Goal: Information Seeking & Learning: Learn about a topic

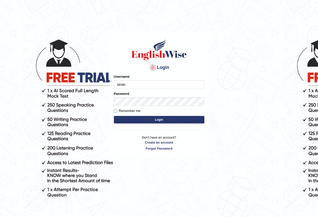
type input "sinan_parramatta"
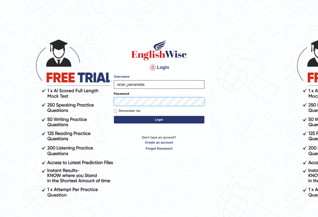
click at [114, 116] on button "Login" at bounding box center [159, 120] width 91 height 8
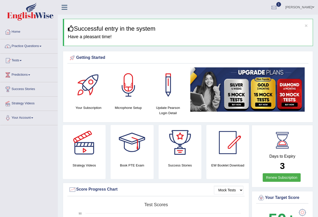
click at [278, 4] on div at bounding box center [275, 8] width 8 height 8
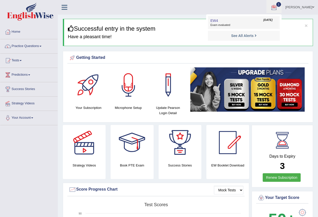
click at [218, 20] on span "EW4" at bounding box center [215, 21] width 8 height 4
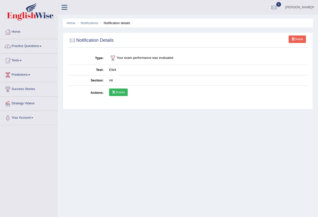
click at [116, 90] on link "Scores" at bounding box center [118, 93] width 19 height 8
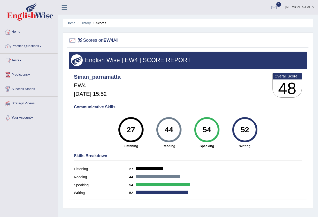
click at [21, 46] on link "Practice Questions" at bounding box center [28, 45] width 57 height 13
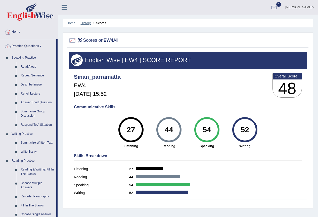
click at [87, 22] on link "History" at bounding box center [86, 23] width 10 height 4
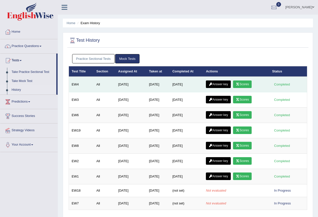
click at [244, 83] on link "Scores" at bounding box center [242, 85] width 19 height 8
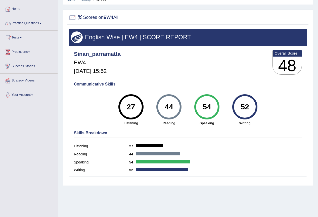
scroll to position [47, 0]
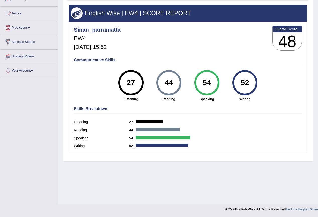
click at [217, 110] on h4 "Skills Breakdown" at bounding box center [188, 109] width 228 height 5
click at [124, 140] on label "Speaking" at bounding box center [101, 138] width 55 height 5
click at [21, 13] on link "Tests" at bounding box center [28, 13] width 57 height 13
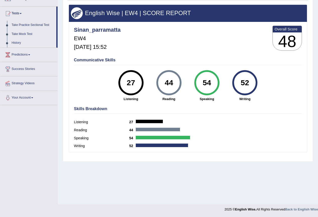
click at [14, 45] on link "History" at bounding box center [32, 43] width 47 height 9
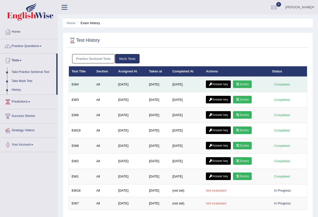
click at [223, 85] on link "Answer key" at bounding box center [218, 85] width 25 height 8
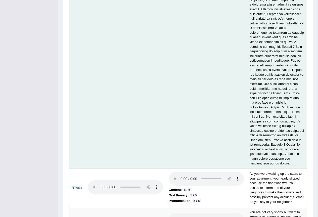
scroll to position [2031, 0]
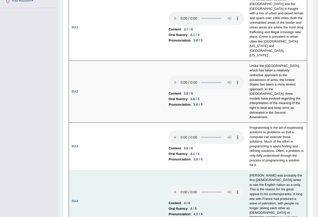
scroll to position [0, 0]
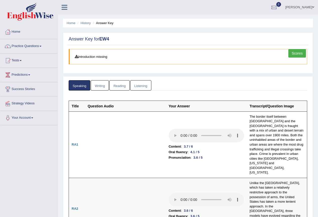
click at [142, 85] on link "Listening" at bounding box center [140, 85] width 21 height 10
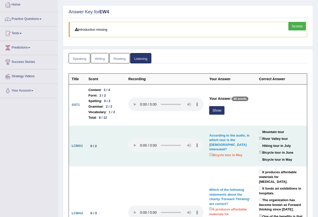
scroll to position [33, 0]
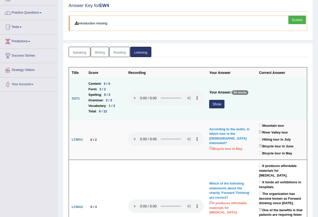
click at [215, 105] on button "Show" at bounding box center [216, 104] width 15 height 9
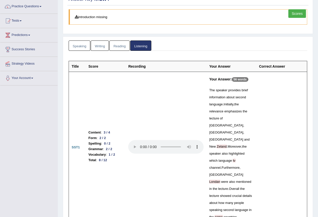
scroll to position [0, 0]
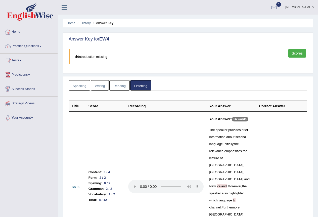
click at [117, 85] on link "Reading" at bounding box center [120, 85] width 20 height 10
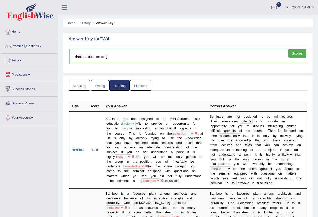
click at [142, 86] on link "Listening" at bounding box center [140, 85] width 21 height 10
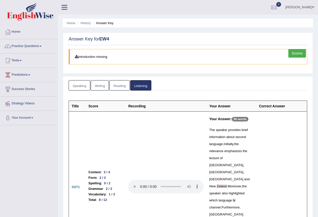
click at [100, 85] on link "Writing" at bounding box center [100, 85] width 18 height 10
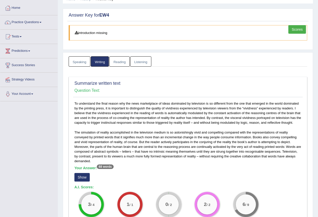
scroll to position [67, 0]
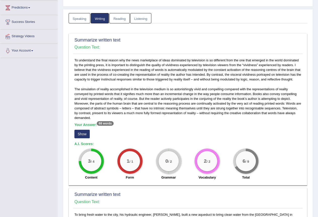
click at [78, 131] on button "Show" at bounding box center [82, 134] width 15 height 9
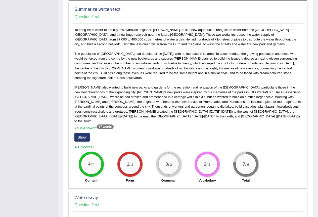
scroll to position [269, 0]
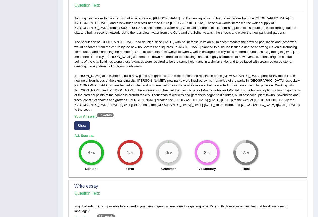
click at [83, 124] on button "Show" at bounding box center [82, 126] width 15 height 9
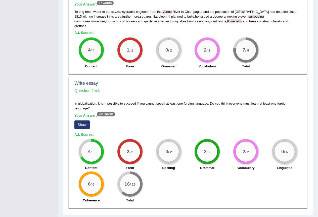
scroll to position [386, 0]
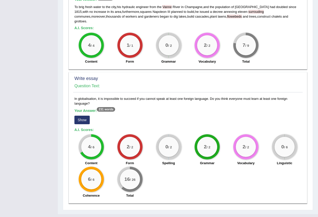
click at [82, 116] on button "Show" at bounding box center [82, 120] width 15 height 9
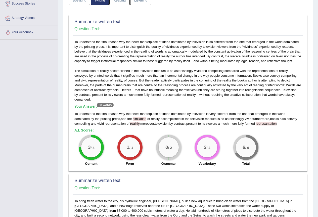
scroll to position [0, 0]
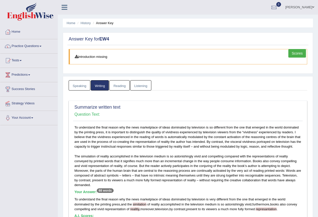
click at [304, 51] on link "Scores" at bounding box center [298, 53] width 18 height 9
